Goal: Task Accomplishment & Management: Complete application form

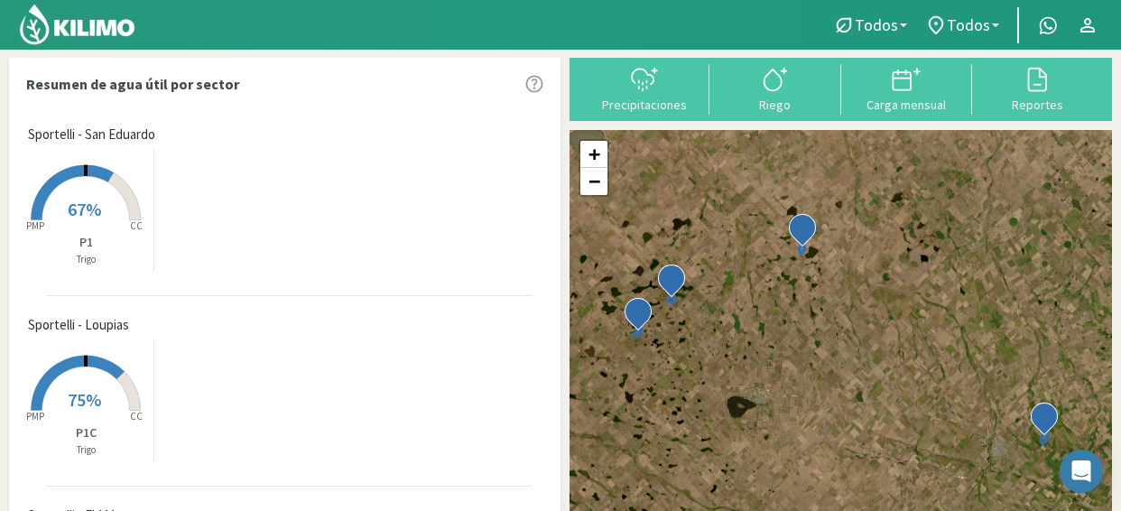
scroll to position [181, 0]
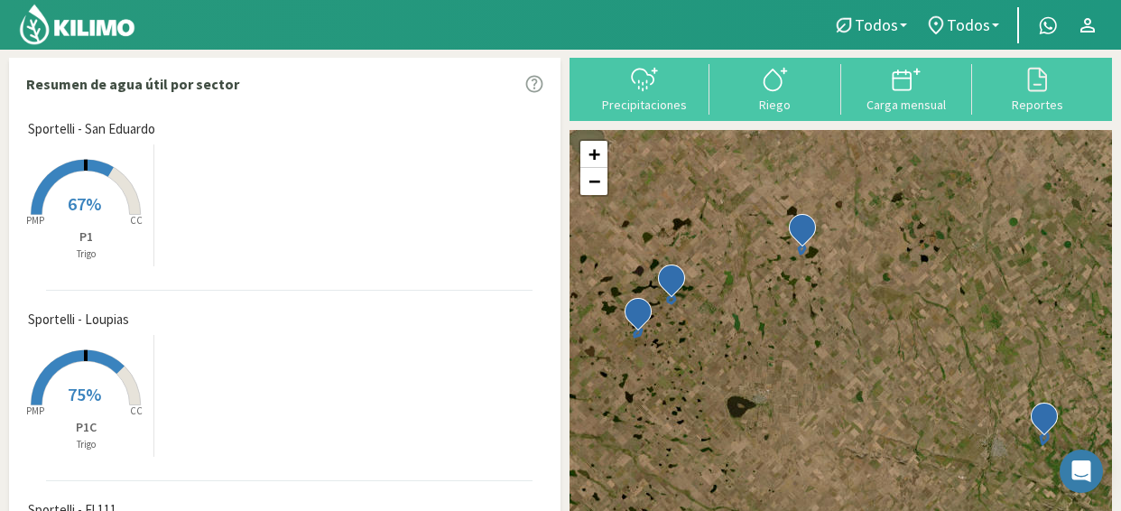
click at [121, 411] on rect at bounding box center [86, 407] width 144 height 144
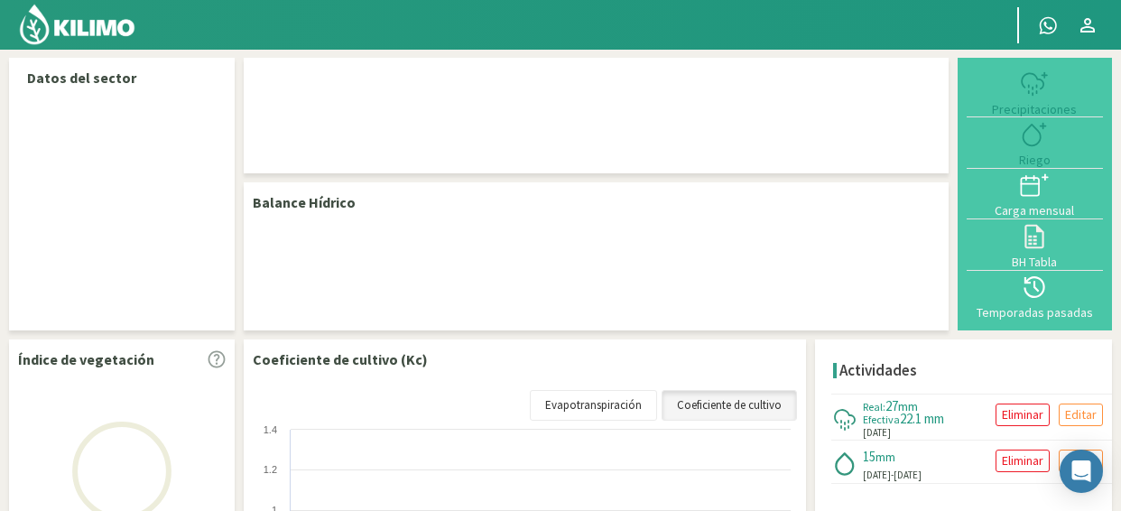
select select "2: Object"
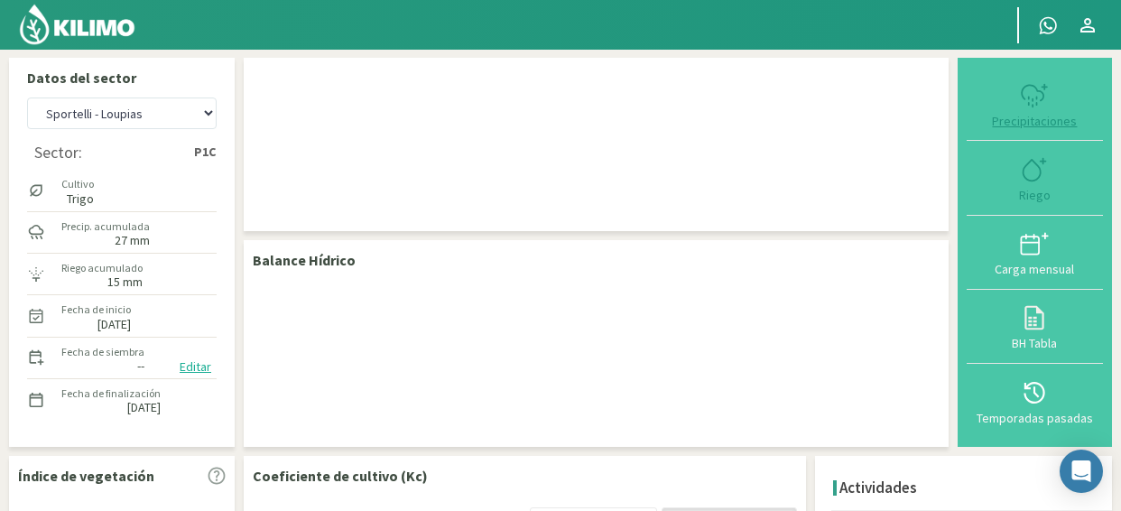
checkbox input "true"
type input "[DATE]"
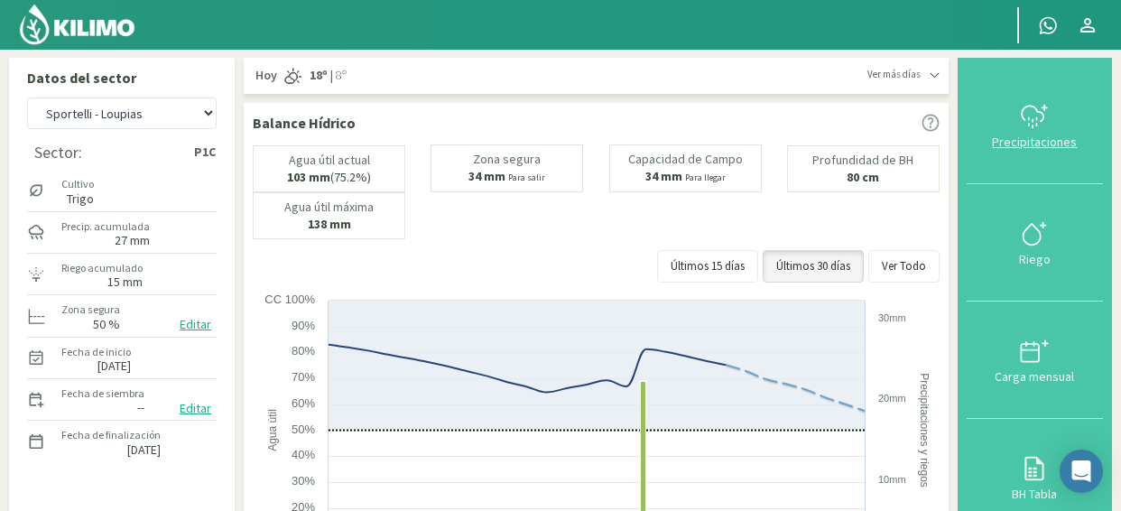
click at [1029, 127] on icon at bounding box center [1034, 116] width 29 height 29
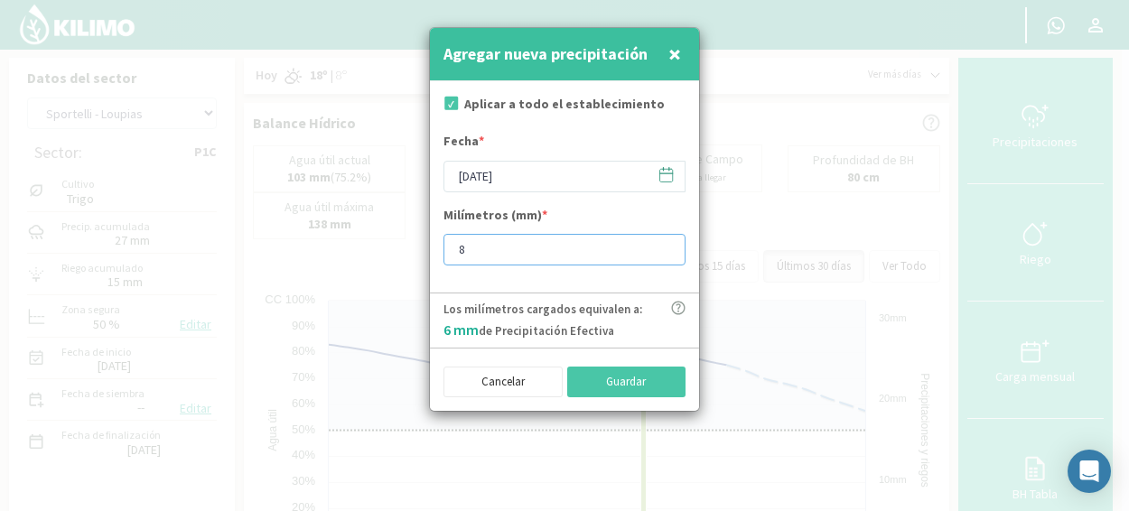
click at [664, 246] on input "8" at bounding box center [564, 250] width 242 height 32
click at [664, 246] on input "9" at bounding box center [564, 250] width 242 height 32
click at [664, 246] on input "10" at bounding box center [564, 250] width 242 height 32
click at [664, 246] on input "11" at bounding box center [564, 250] width 242 height 32
click at [664, 246] on input "12" at bounding box center [564, 250] width 242 height 32
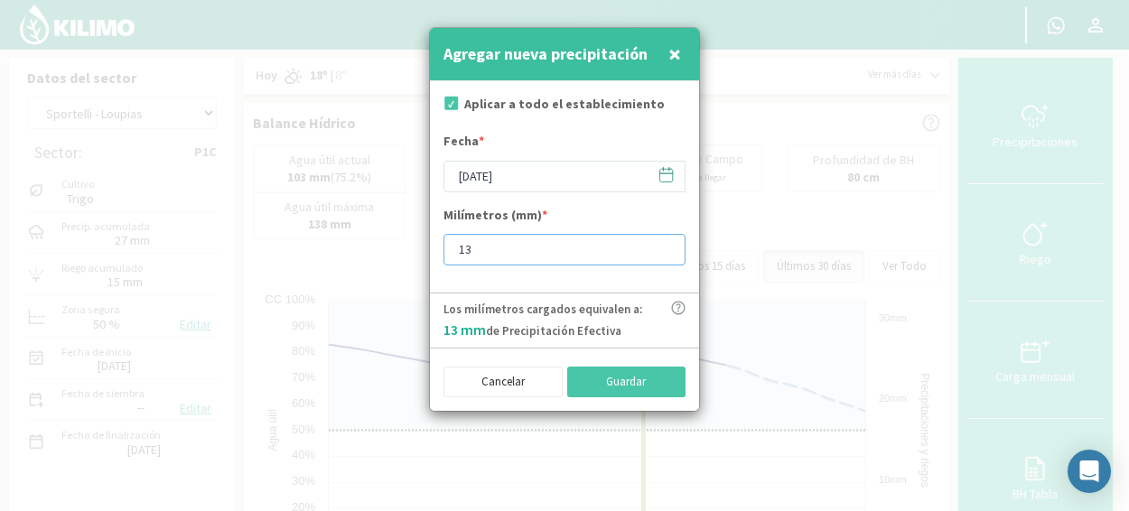
click at [664, 246] on input "13" at bounding box center [564, 250] width 242 height 32
click at [664, 246] on input "14" at bounding box center [564, 250] width 242 height 32
click at [664, 246] on input "15" at bounding box center [564, 250] width 242 height 32
click at [664, 246] on input "18" at bounding box center [564, 250] width 242 height 32
click at [664, 246] on input "19" at bounding box center [564, 250] width 242 height 32
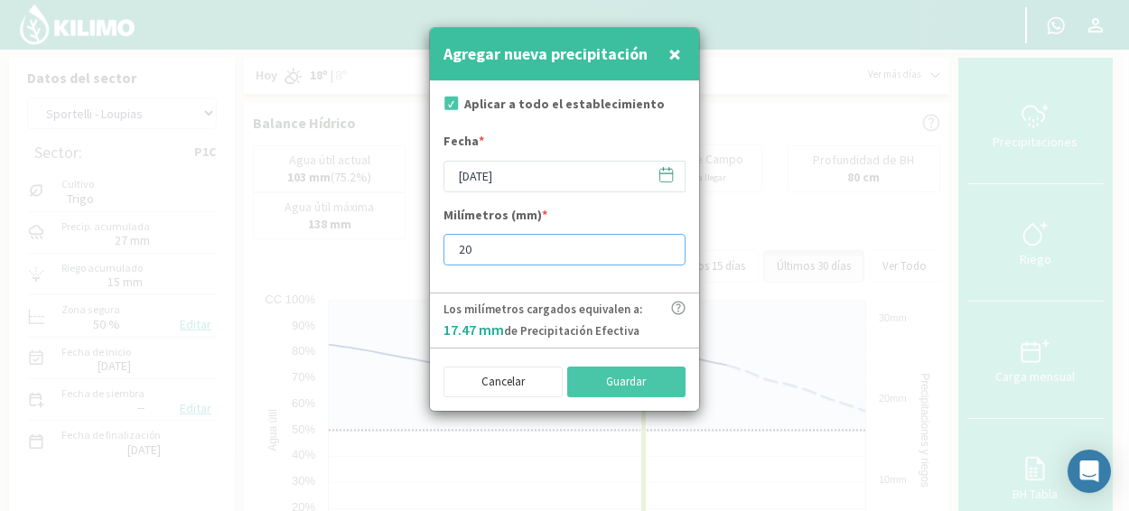
click at [664, 246] on input "20" at bounding box center [564, 250] width 242 height 32
click at [664, 246] on input "21" at bounding box center [564, 250] width 242 height 32
type input "22"
click at [664, 246] on input "22" at bounding box center [564, 250] width 242 height 32
click at [673, 179] on icon at bounding box center [666, 175] width 13 height 13
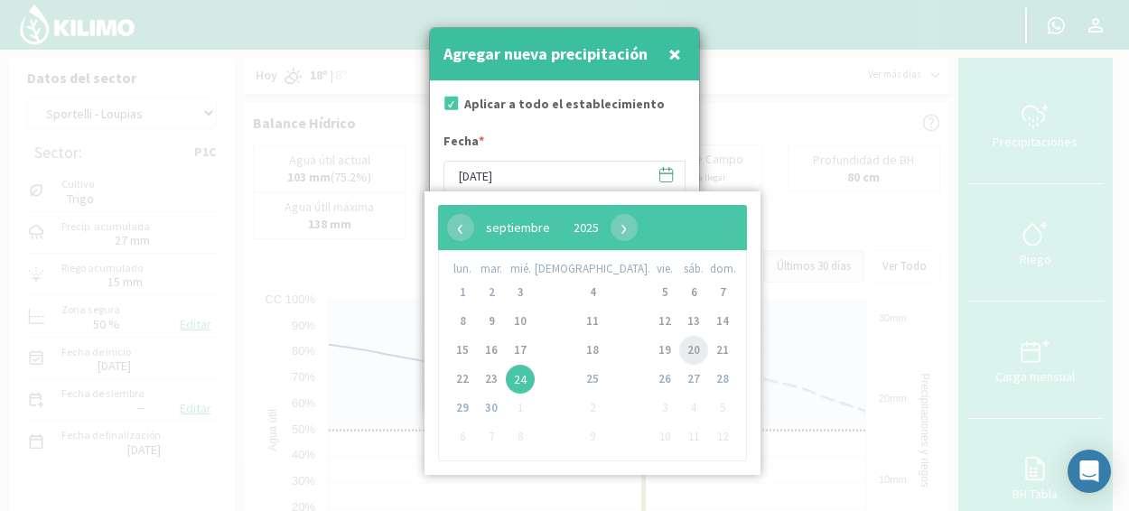
click at [679, 358] on span "20" at bounding box center [693, 350] width 29 height 29
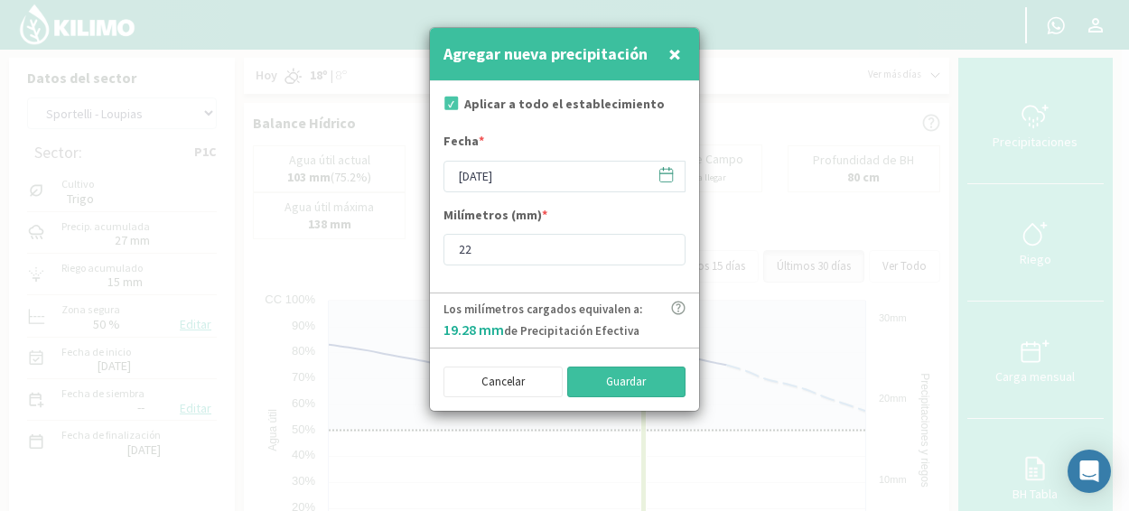
click at [637, 390] on button "Guardar" at bounding box center [626, 382] width 119 height 31
type input "[DATE]"
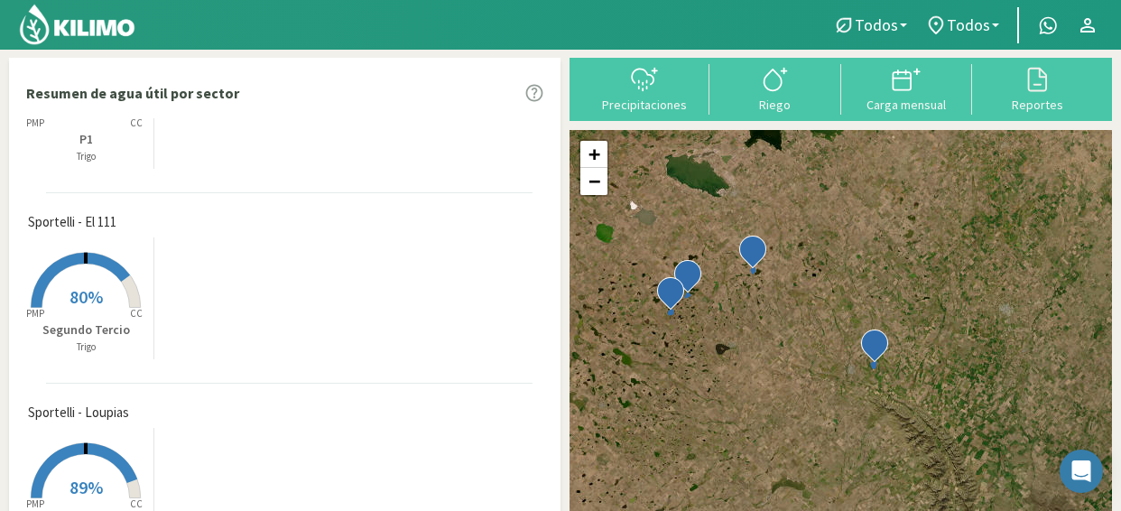
scroll to position [324, 0]
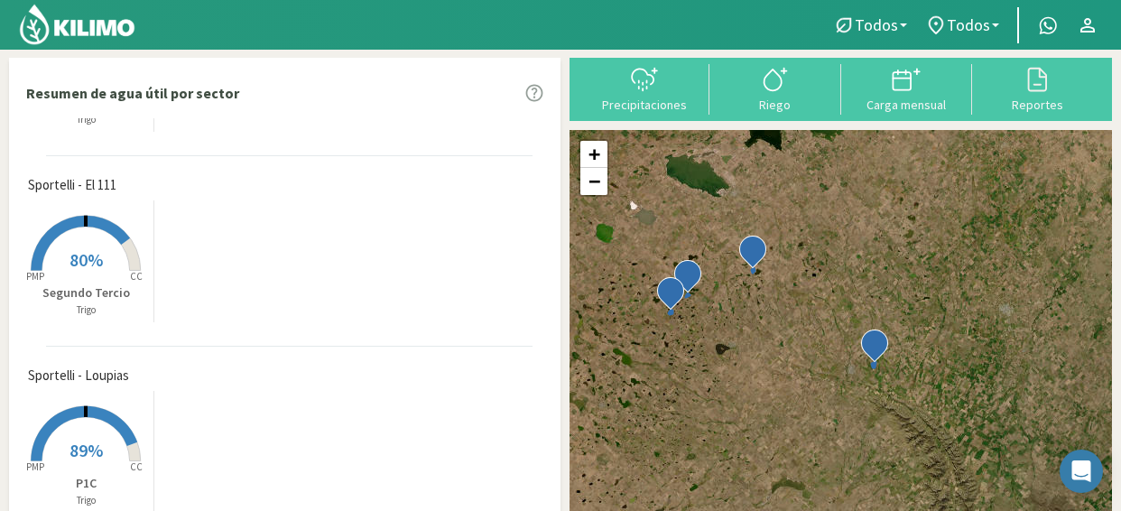
drag, startPoint x: 85, startPoint y: 446, endPoint x: 94, endPoint y: 442, distance: 9.7
click at [86, 445] on span "89%" at bounding box center [86, 450] width 33 height 23
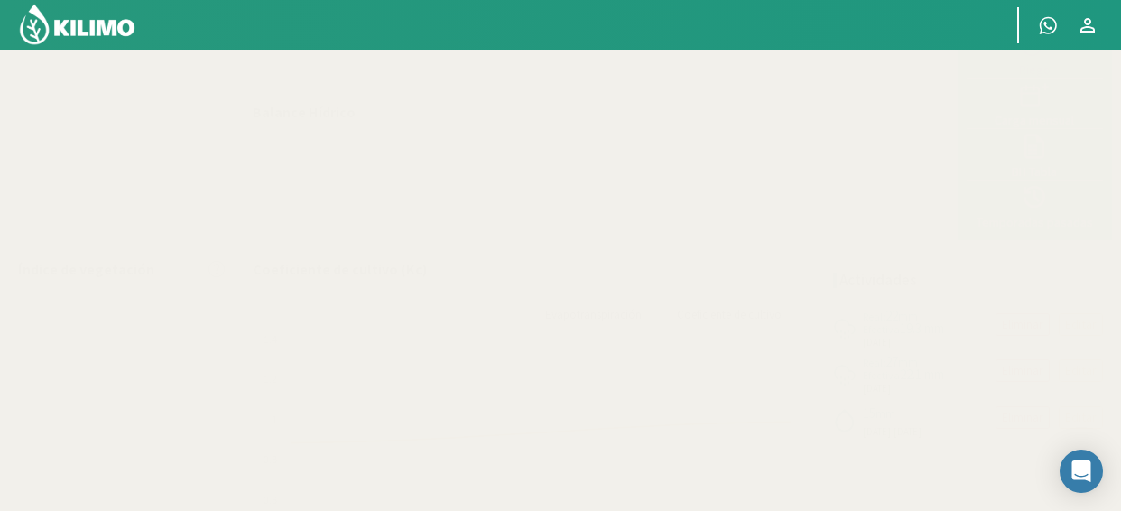
select select "2: Object"
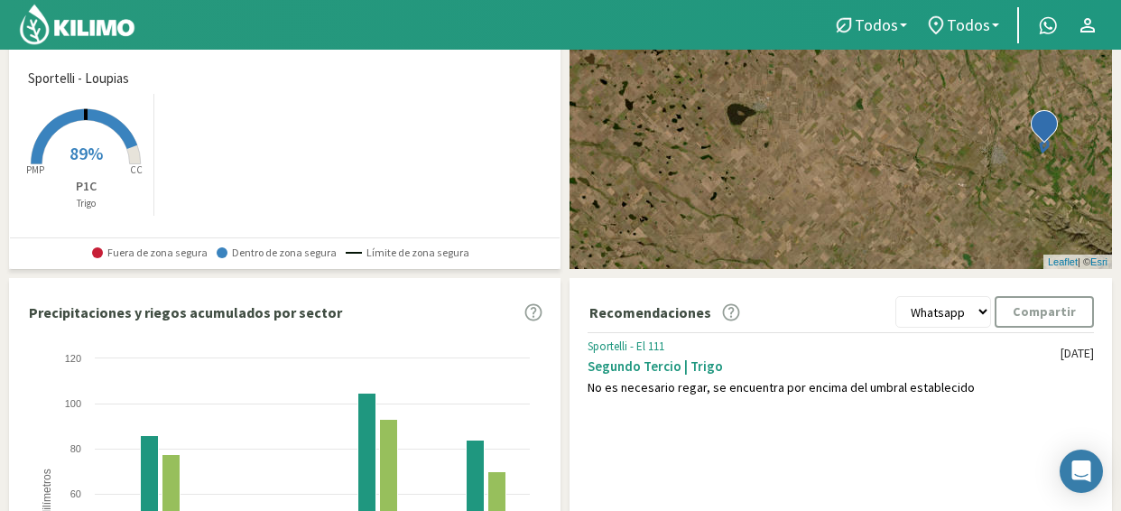
scroll to position [542, 0]
